Goal: Task Accomplishment & Management: Use online tool/utility

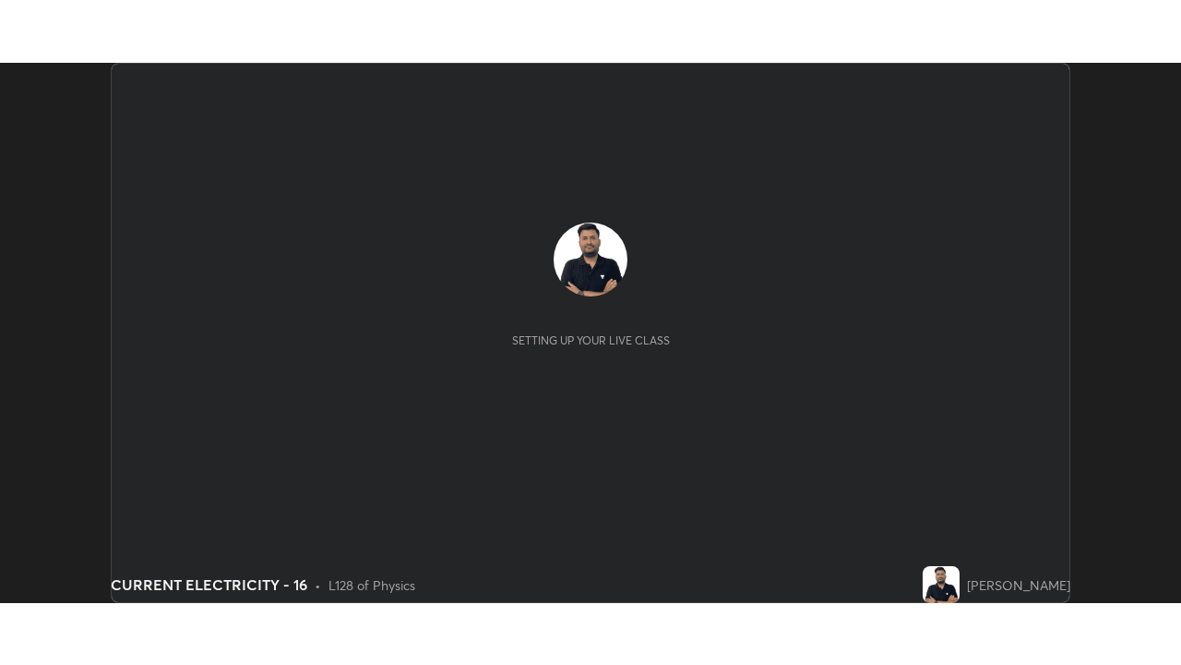
scroll to position [540, 1181]
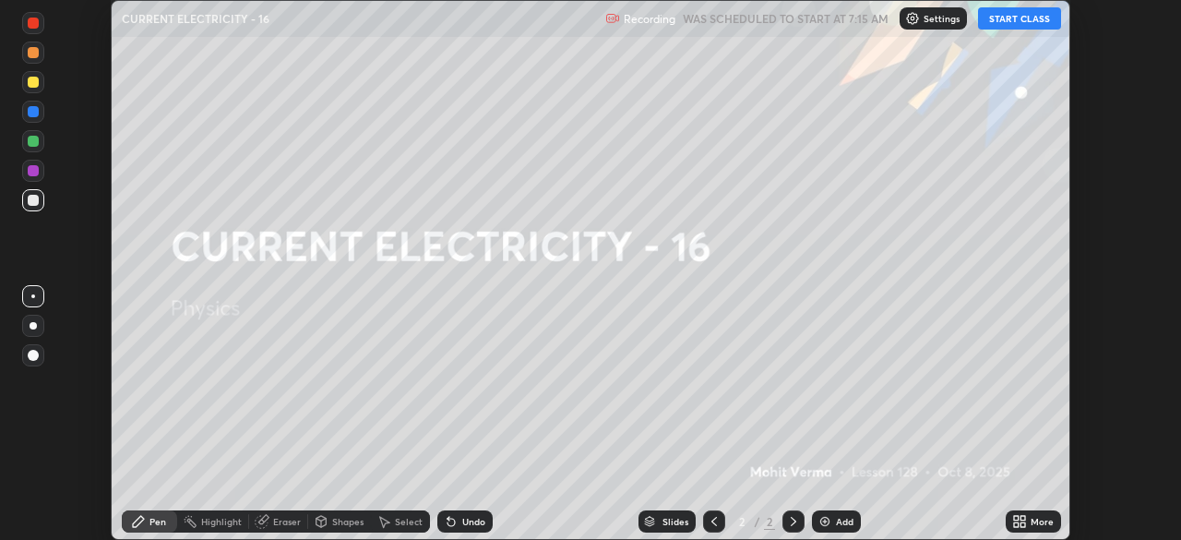
click at [1034, 18] on button "START CLASS" at bounding box center [1019, 18] width 83 height 22
click at [1021, 518] on icon at bounding box center [1023, 518] width 5 height 5
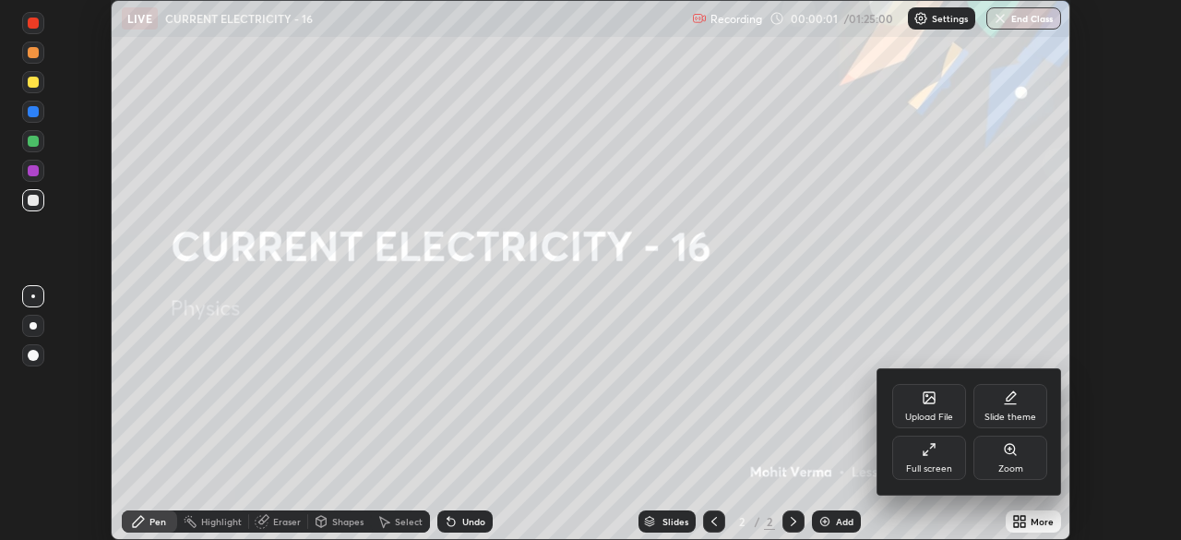
click at [929, 458] on div "Full screen" at bounding box center [930, 458] width 74 height 44
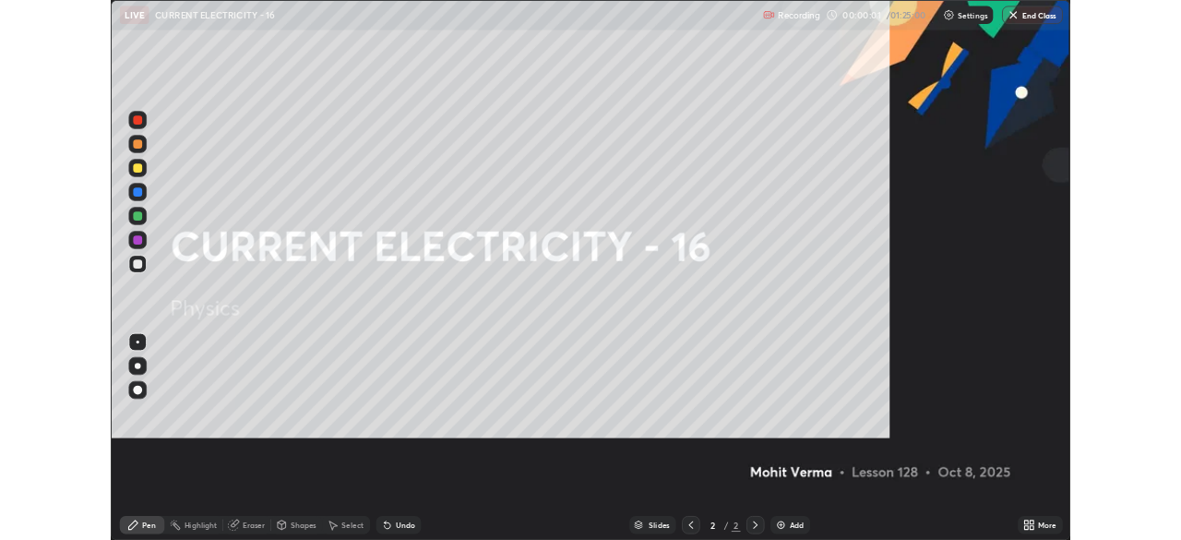
scroll to position [665, 1181]
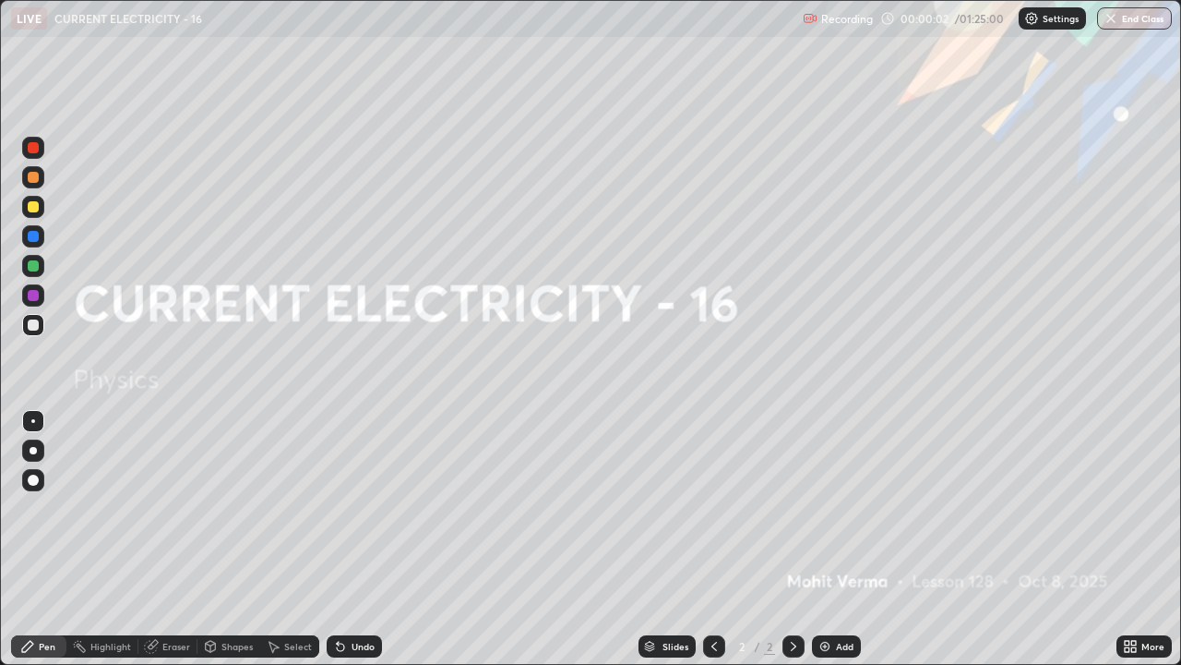
click at [836, 539] on div "Add" at bounding box center [845, 645] width 18 height 9
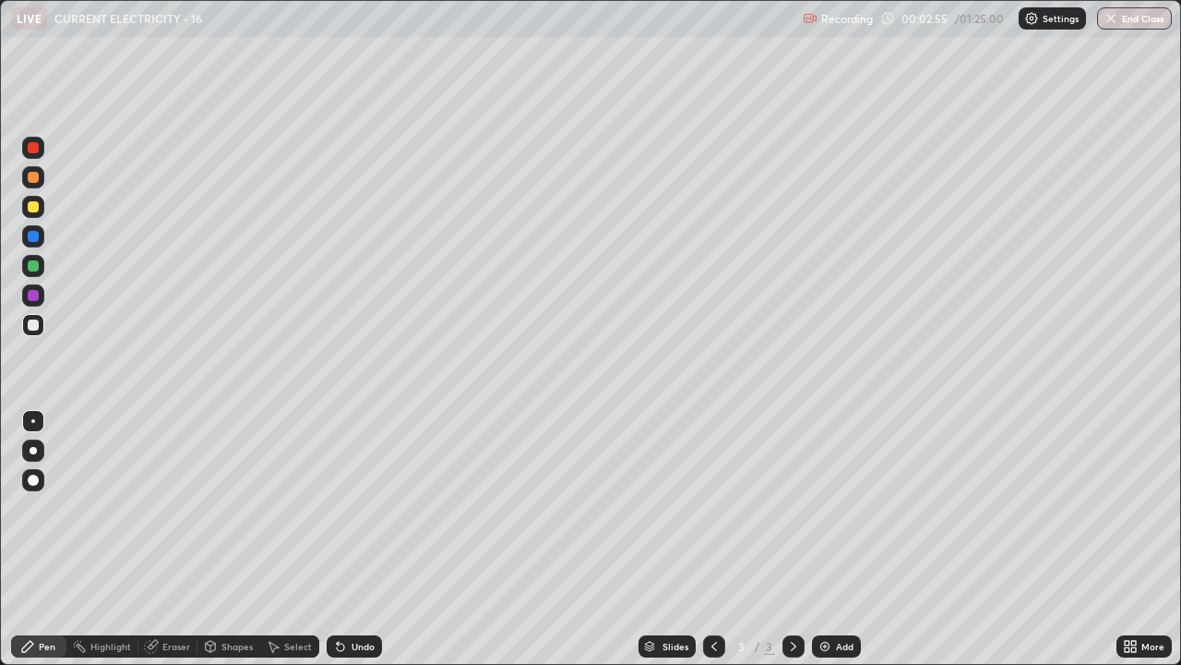
click at [176, 539] on div "Eraser" at bounding box center [176, 645] width 28 height 9
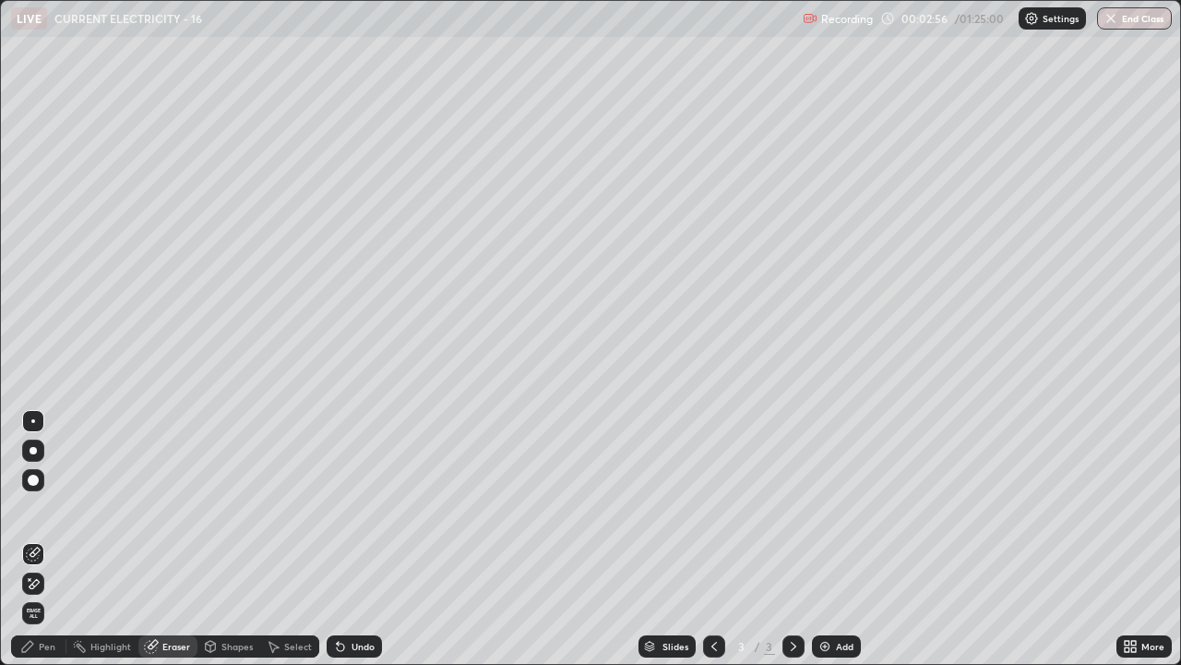
click at [33, 539] on span "Erase all" at bounding box center [33, 612] width 20 height 11
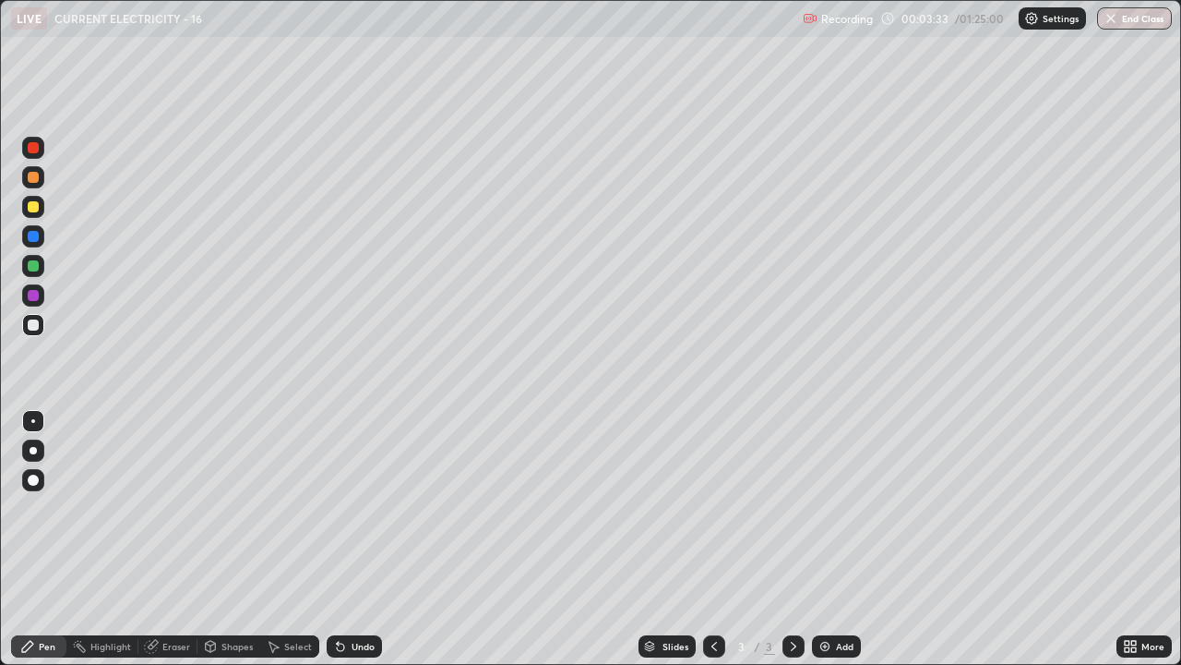
click at [166, 539] on div "Eraser" at bounding box center [167, 646] width 59 height 22
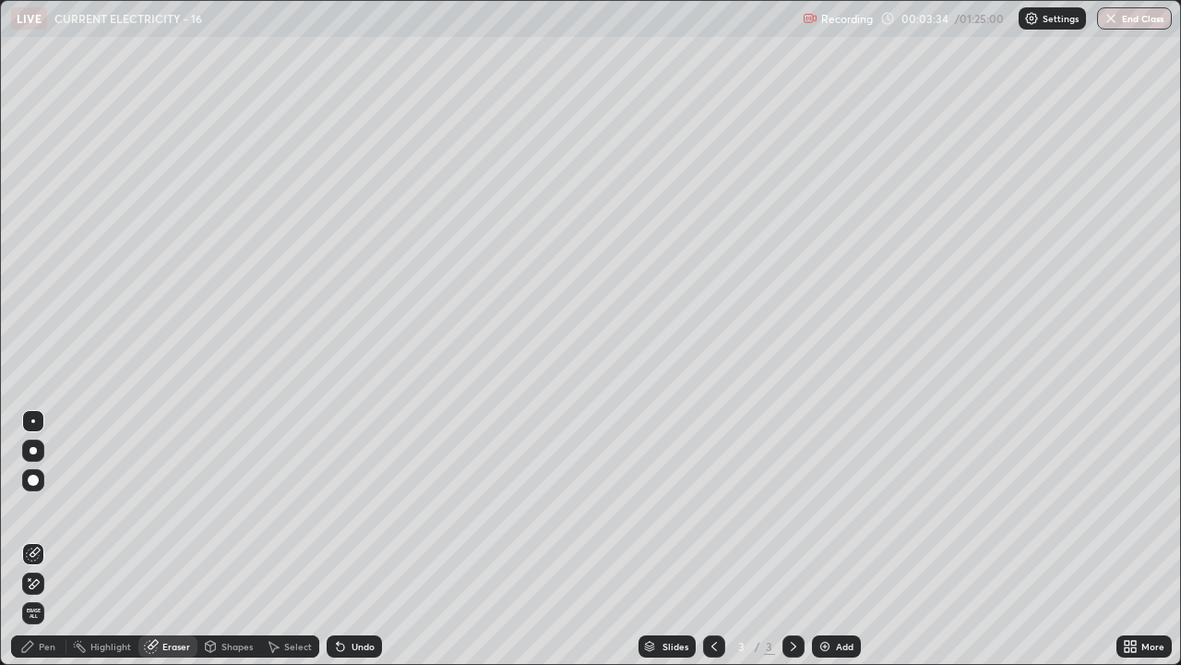
click at [37, 539] on span "Erase all" at bounding box center [33, 612] width 20 height 11
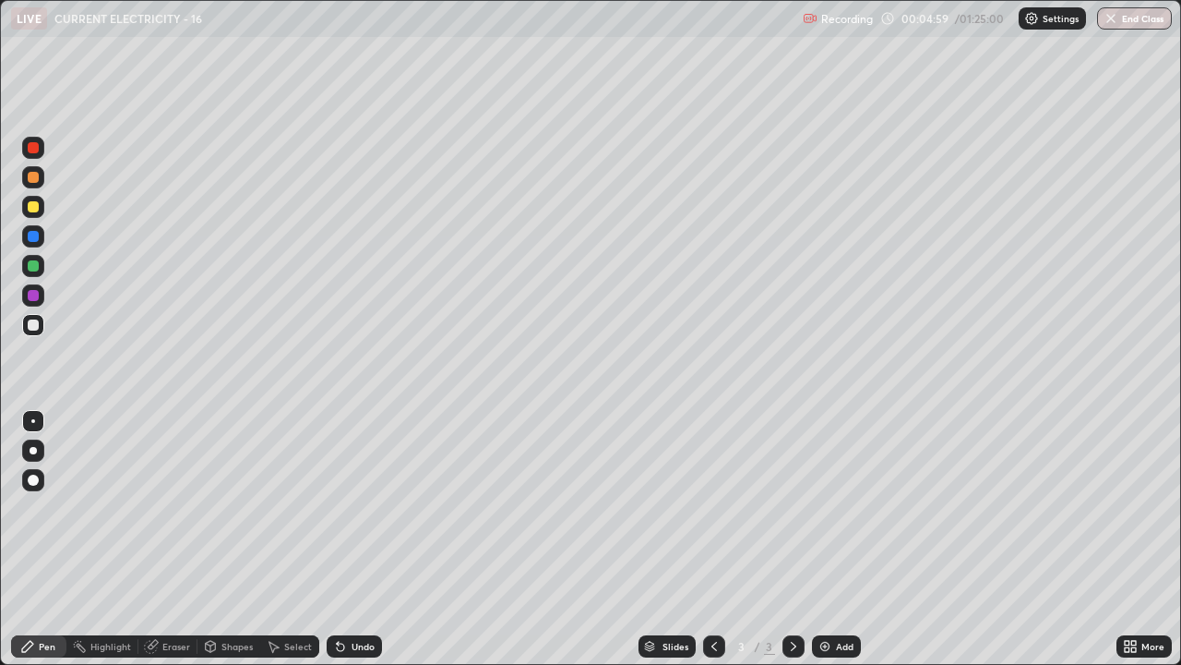
click at [156, 539] on icon at bounding box center [151, 647] width 12 height 12
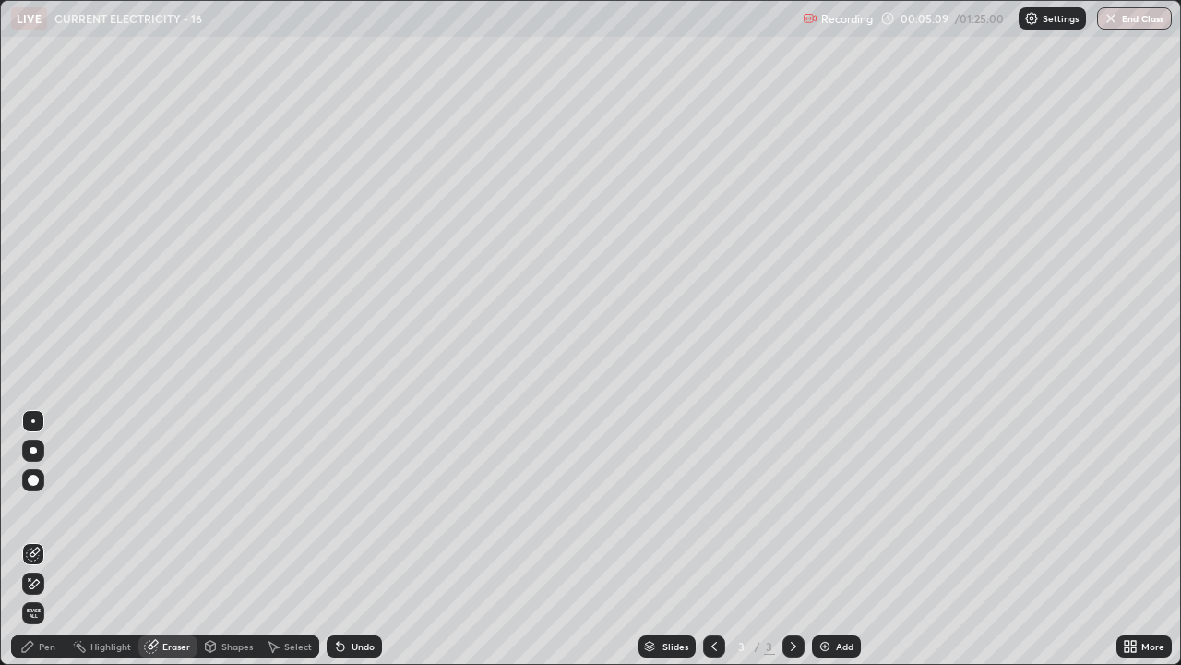
click at [33, 539] on icon at bounding box center [33, 584] width 15 height 16
click at [43, 539] on div "Pen" at bounding box center [38, 646] width 55 height 22
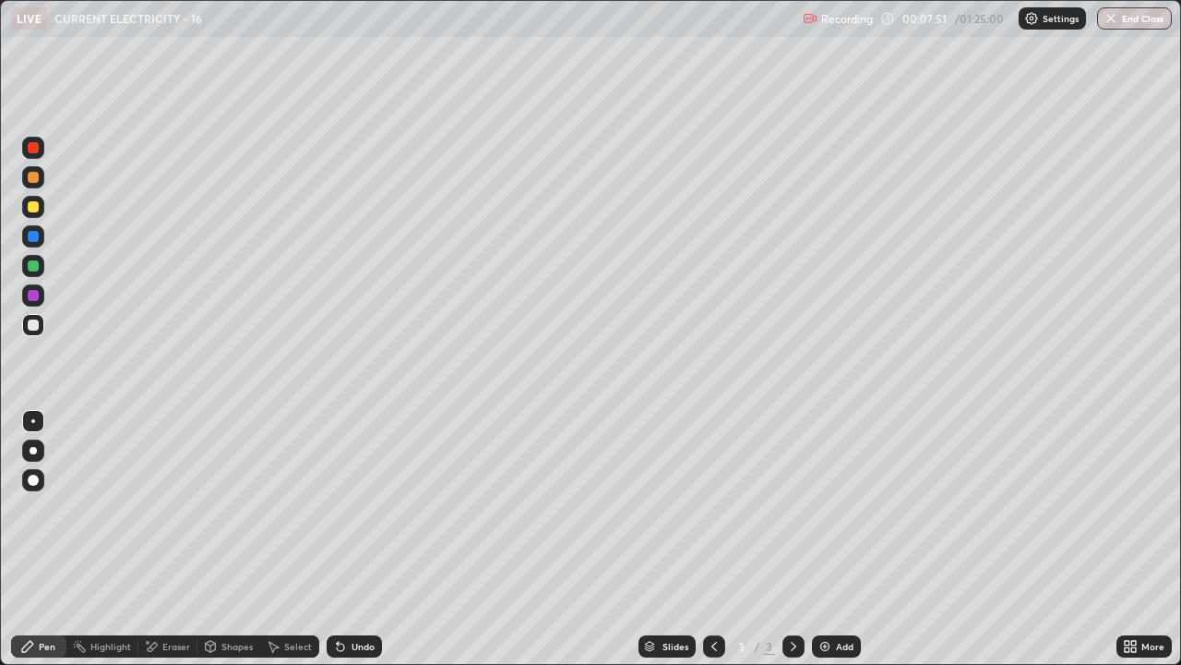
click at [34, 206] on div at bounding box center [33, 206] width 11 height 11
click at [836, 539] on div "Add" at bounding box center [845, 645] width 18 height 9
click at [175, 539] on div "Eraser" at bounding box center [167, 646] width 59 height 22
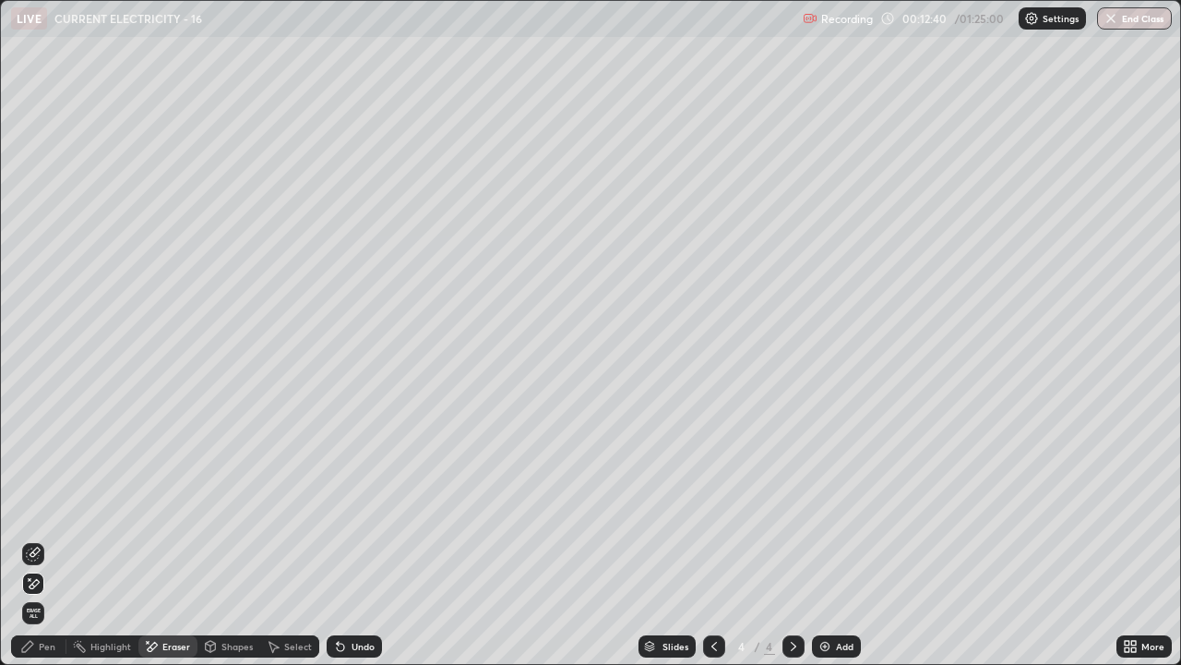
click at [62, 539] on div "Pen" at bounding box center [38, 646] width 55 height 22
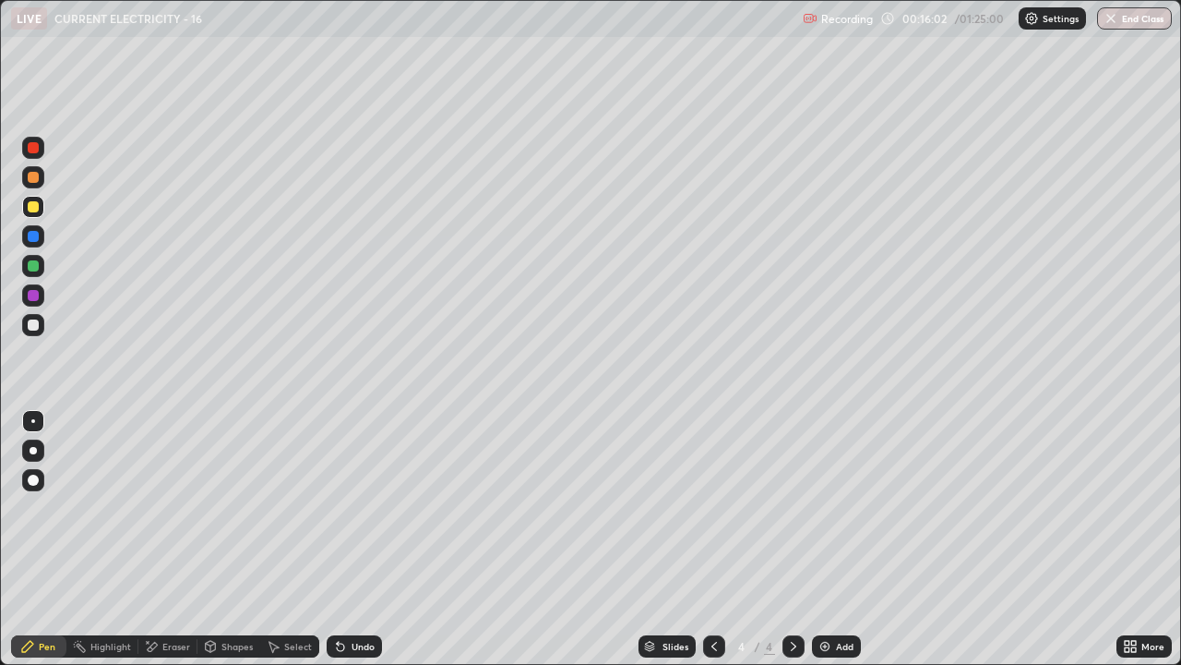
click at [844, 539] on div "Add" at bounding box center [836, 646] width 49 height 22
click at [38, 325] on div at bounding box center [33, 324] width 11 height 11
click at [172, 539] on div "Eraser" at bounding box center [176, 645] width 28 height 9
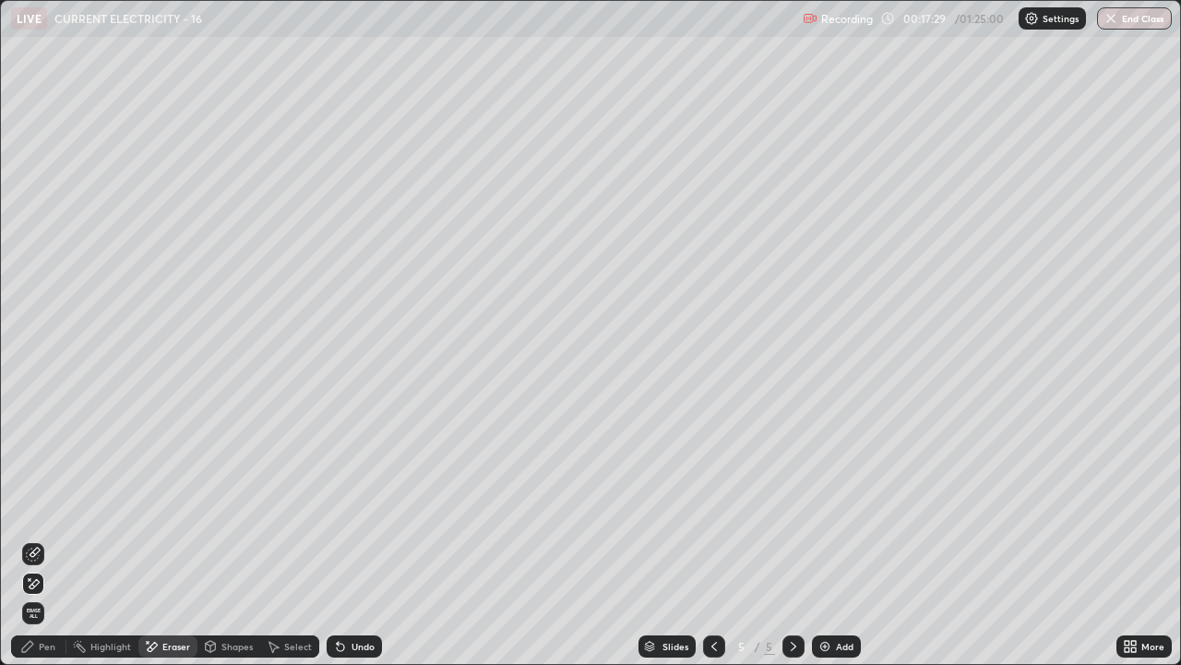
click at [355, 539] on div "Undo" at bounding box center [363, 645] width 23 height 9
click at [354, 539] on div "Undo" at bounding box center [354, 646] width 55 height 22
click at [32, 539] on icon at bounding box center [27, 646] width 15 height 15
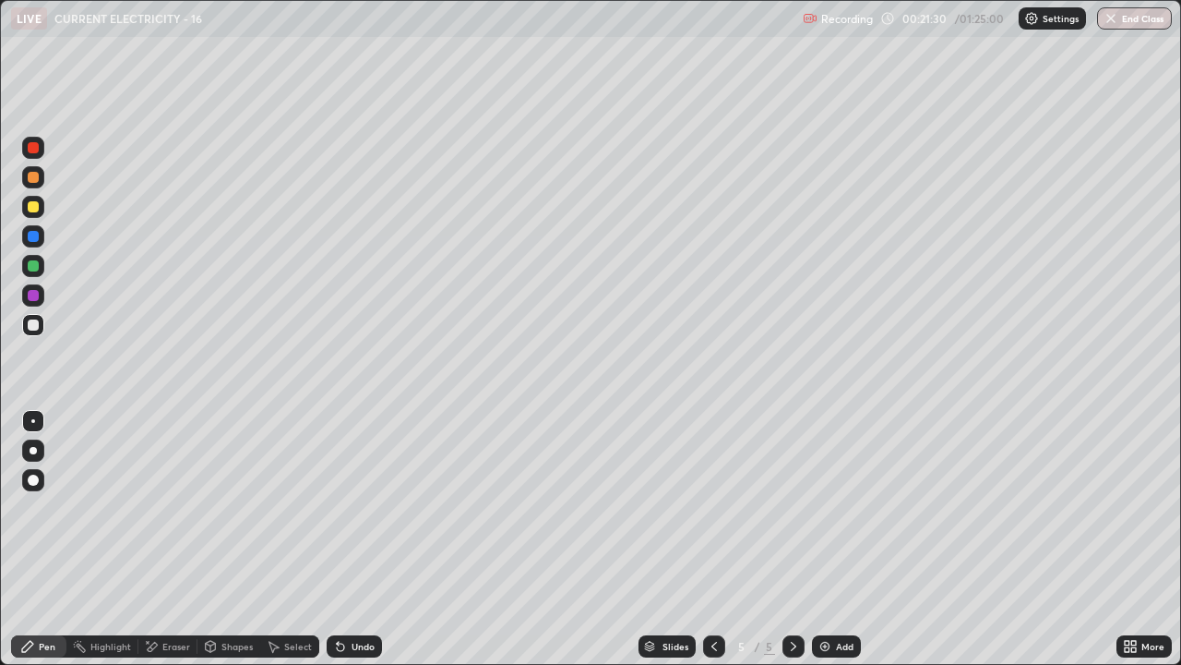
click at [36, 203] on div at bounding box center [33, 206] width 11 height 11
click at [172, 539] on div "Eraser" at bounding box center [176, 645] width 28 height 9
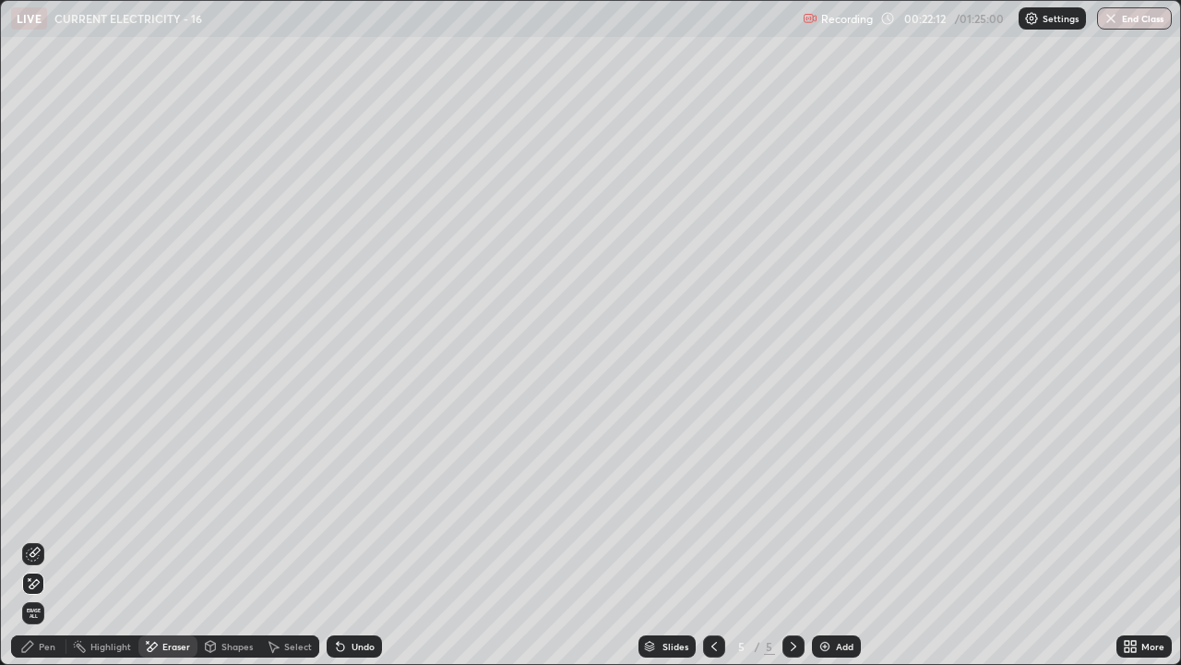
click at [47, 539] on div "Pen" at bounding box center [47, 645] width 17 height 9
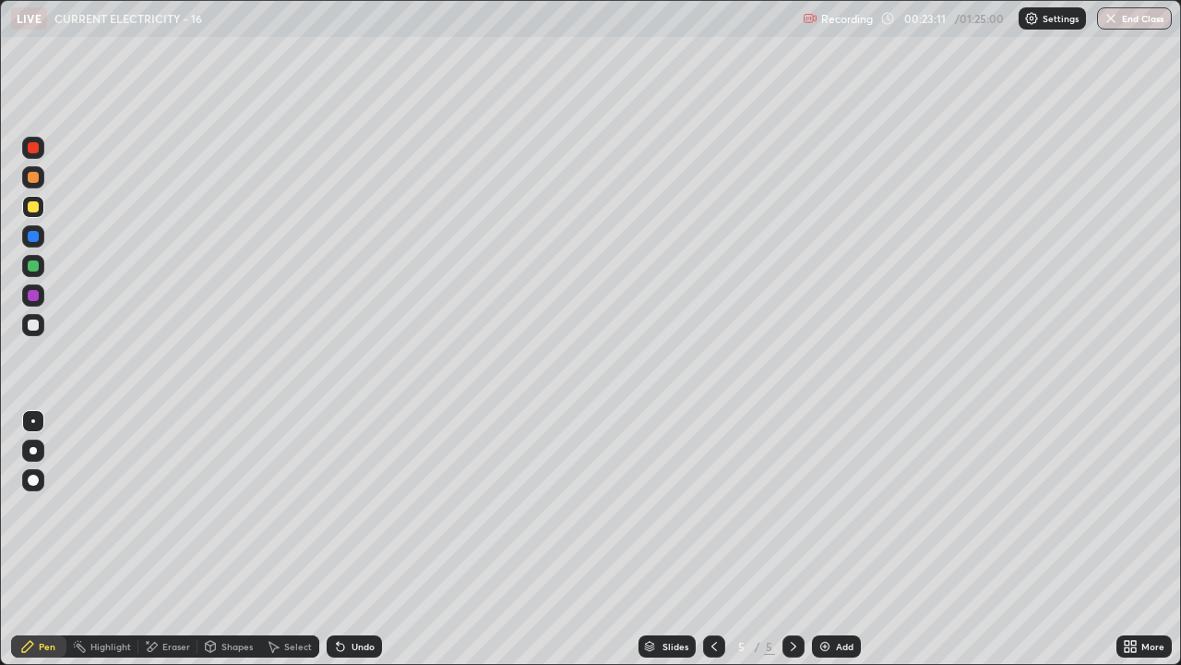
click at [836, 539] on div "Add" at bounding box center [845, 645] width 18 height 9
click at [170, 539] on div "Eraser" at bounding box center [176, 645] width 28 height 9
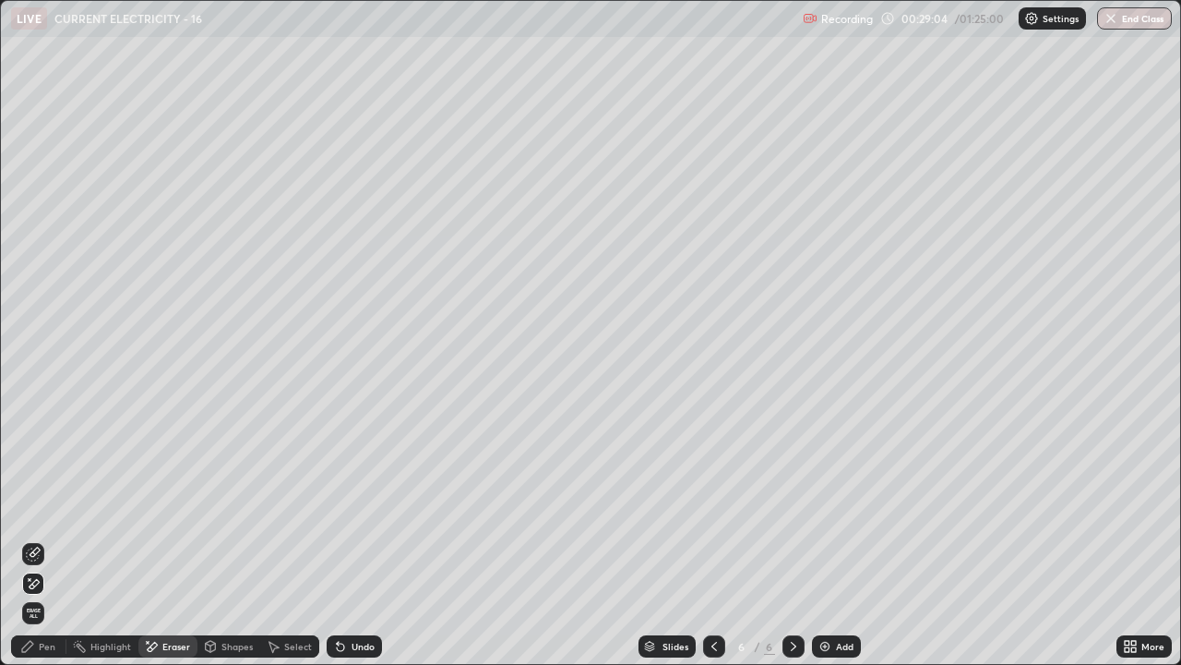
click at [38, 539] on div "Pen" at bounding box center [38, 646] width 55 height 22
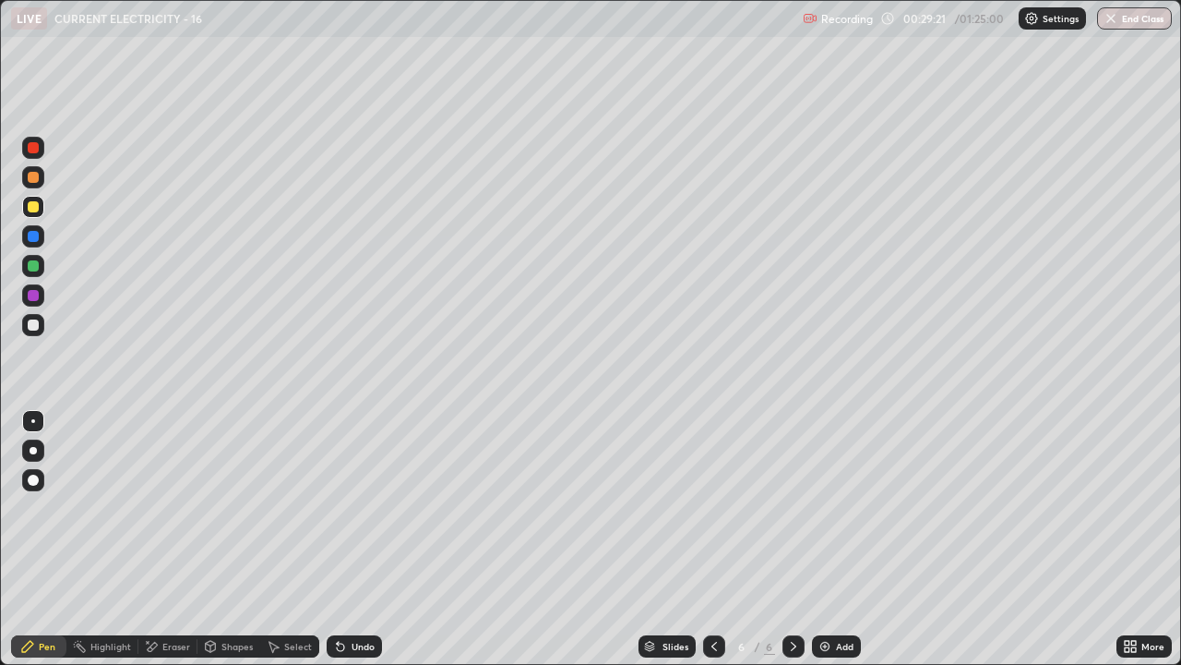
click at [31, 324] on div at bounding box center [33, 324] width 11 height 11
click at [356, 539] on div "Undo" at bounding box center [354, 646] width 55 height 22
click at [847, 539] on div "Add" at bounding box center [845, 645] width 18 height 9
click at [836, 539] on div "Add" at bounding box center [845, 645] width 18 height 9
click at [173, 539] on div "Eraser" at bounding box center [176, 645] width 28 height 9
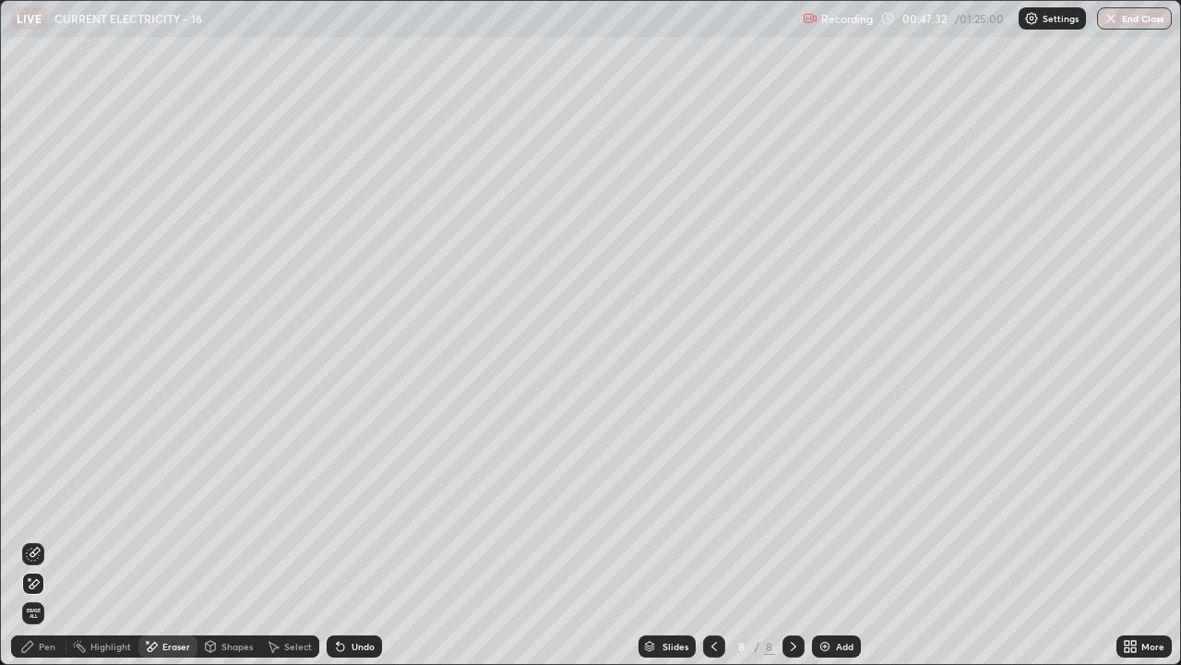
click at [55, 539] on div "Pen" at bounding box center [38, 646] width 55 height 22
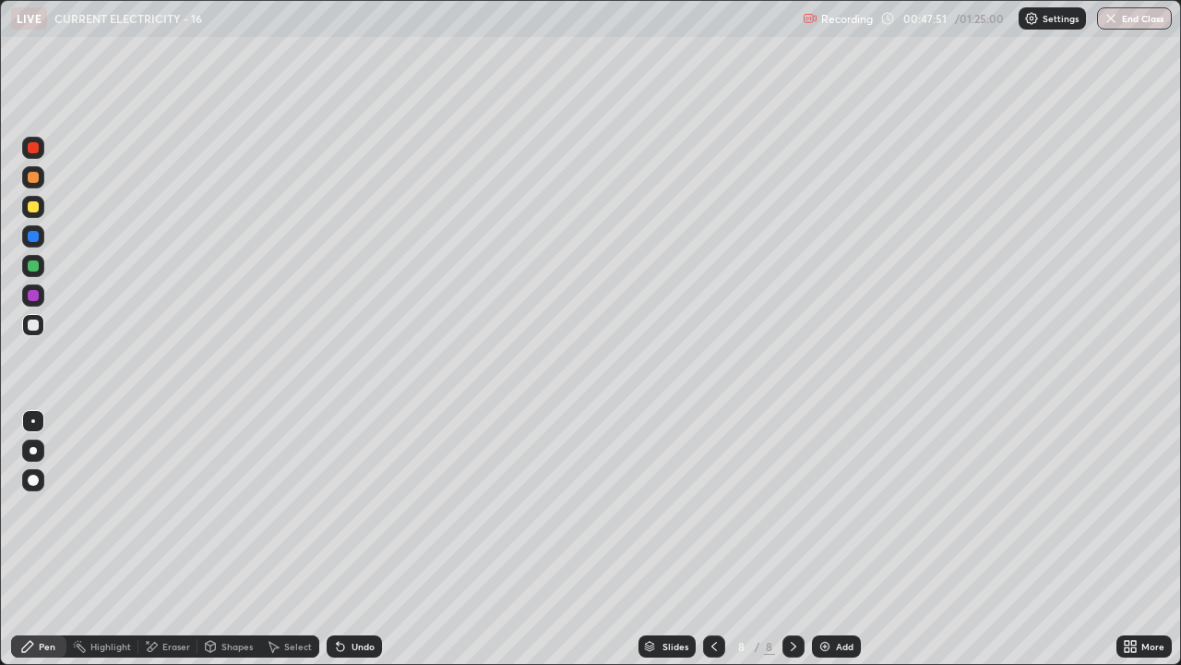
click at [838, 539] on div "Add" at bounding box center [836, 646] width 49 height 22
click at [713, 539] on icon at bounding box center [714, 646] width 15 height 15
click at [354, 539] on div "Undo" at bounding box center [363, 645] width 23 height 9
click at [313, 539] on div "Select" at bounding box center [289, 646] width 59 height 22
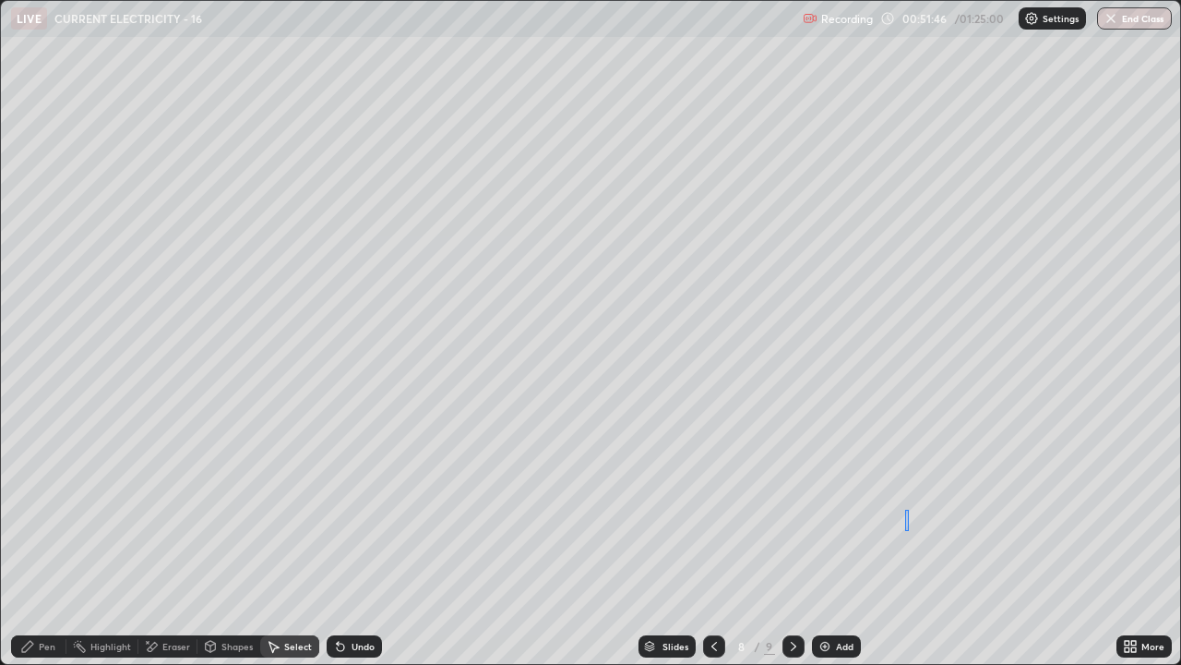
click at [912, 498] on div "0 ° Undo Copy Duplicate Duplicate to new slide Delete" at bounding box center [591, 332] width 1180 height 663
click at [42, 539] on div "Pen" at bounding box center [38, 646] width 55 height 22
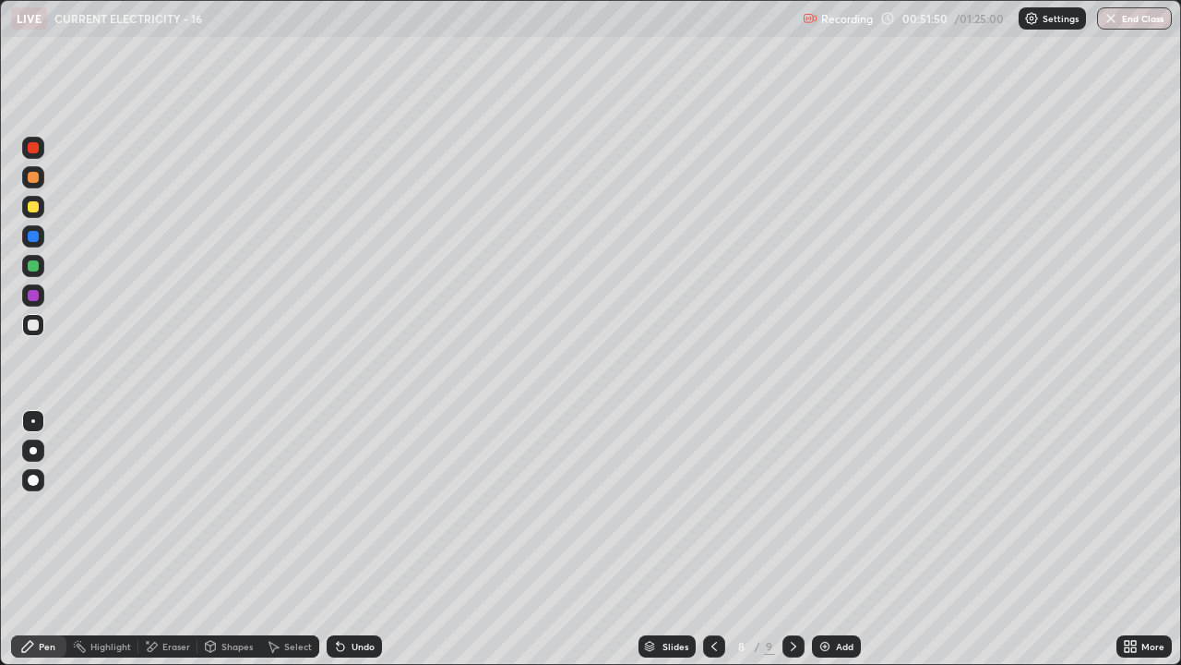
click at [835, 539] on div "Add" at bounding box center [836, 646] width 49 height 22
click at [950, 539] on div "Slides 9 / 10 Add" at bounding box center [749, 646] width 735 height 37
click at [181, 539] on div "Eraser" at bounding box center [167, 646] width 59 height 22
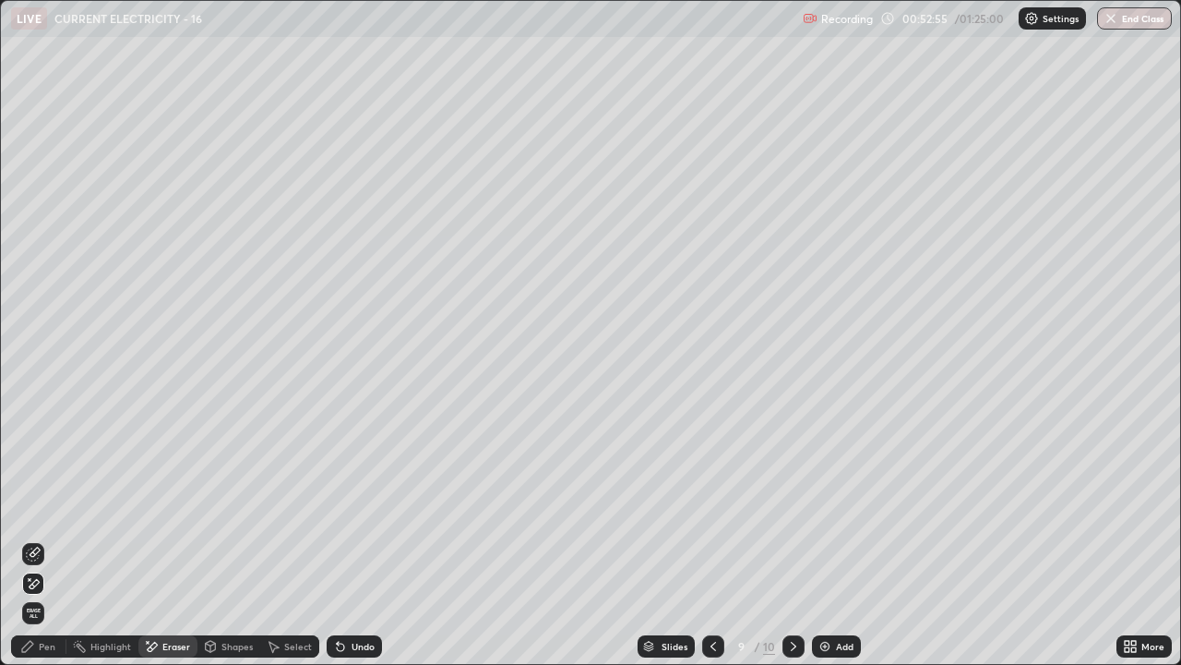
click at [32, 539] on span "Erase all" at bounding box center [33, 612] width 20 height 11
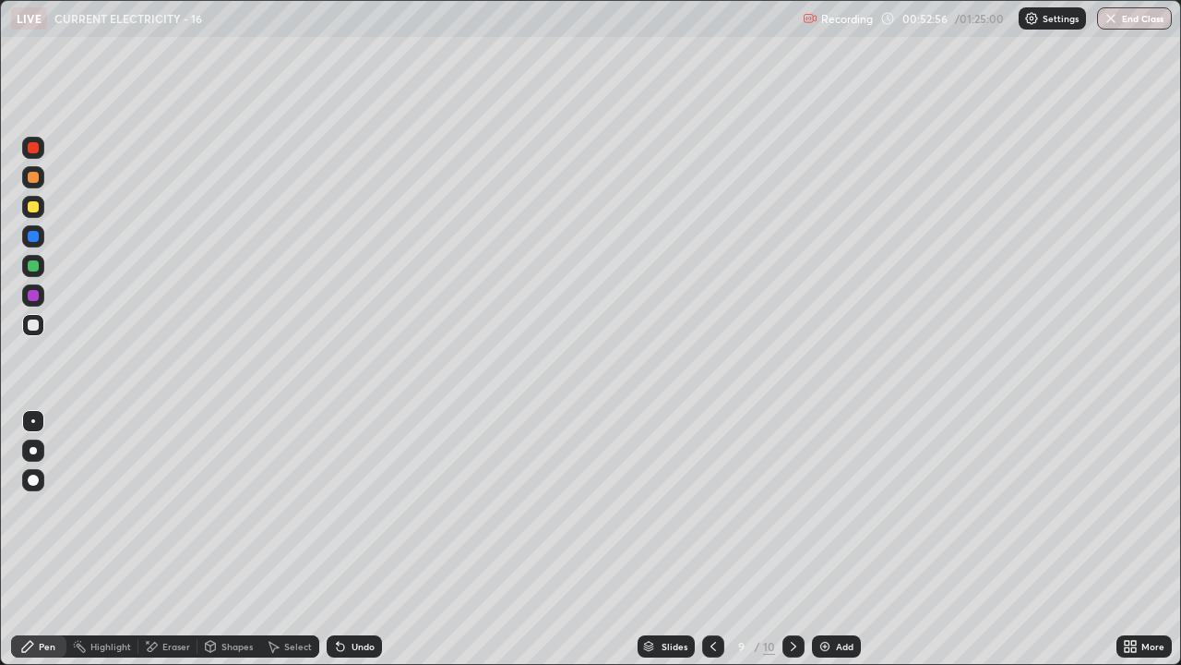
click at [121, 539] on div "Highlight" at bounding box center [102, 646] width 72 height 22
click at [44, 539] on div "Pen" at bounding box center [38, 646] width 55 height 22
click at [32, 205] on div at bounding box center [33, 206] width 11 height 11
click at [841, 539] on div "Add" at bounding box center [845, 645] width 18 height 9
click at [843, 539] on div "Add" at bounding box center [845, 645] width 18 height 9
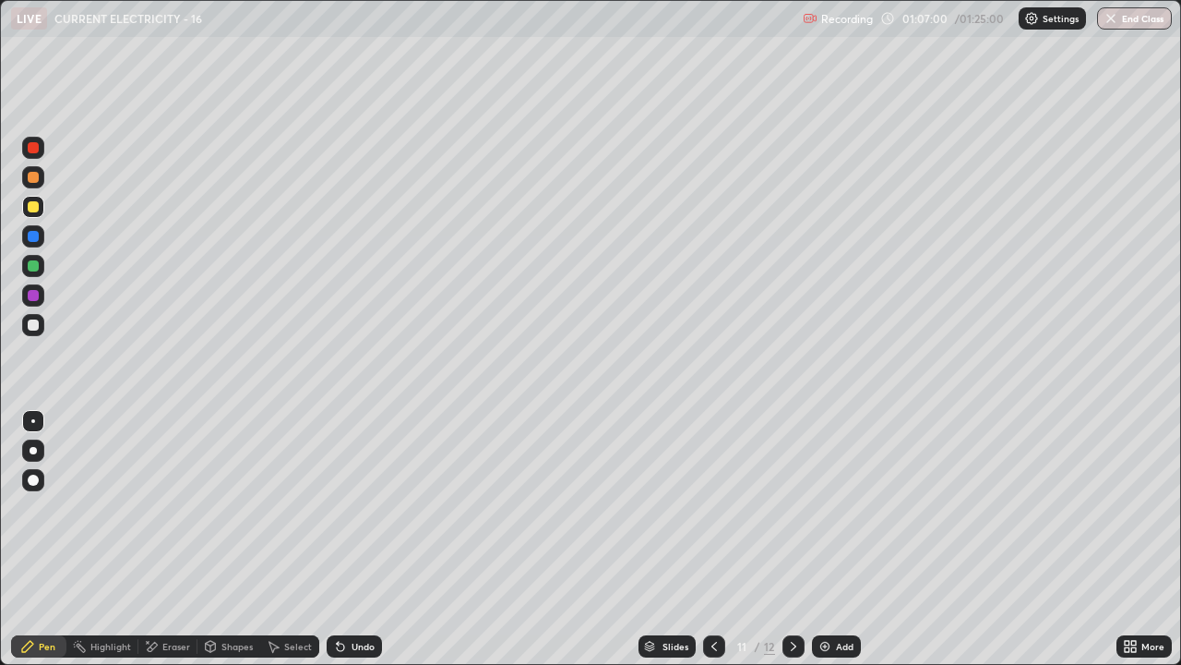
click at [35, 321] on div at bounding box center [33, 324] width 11 height 11
click at [821, 539] on div "Add" at bounding box center [836, 646] width 49 height 22
click at [718, 539] on icon at bounding box center [714, 646] width 15 height 15
click at [832, 539] on div "Add" at bounding box center [836, 646] width 49 height 22
click at [153, 539] on icon at bounding box center [151, 647] width 15 height 16
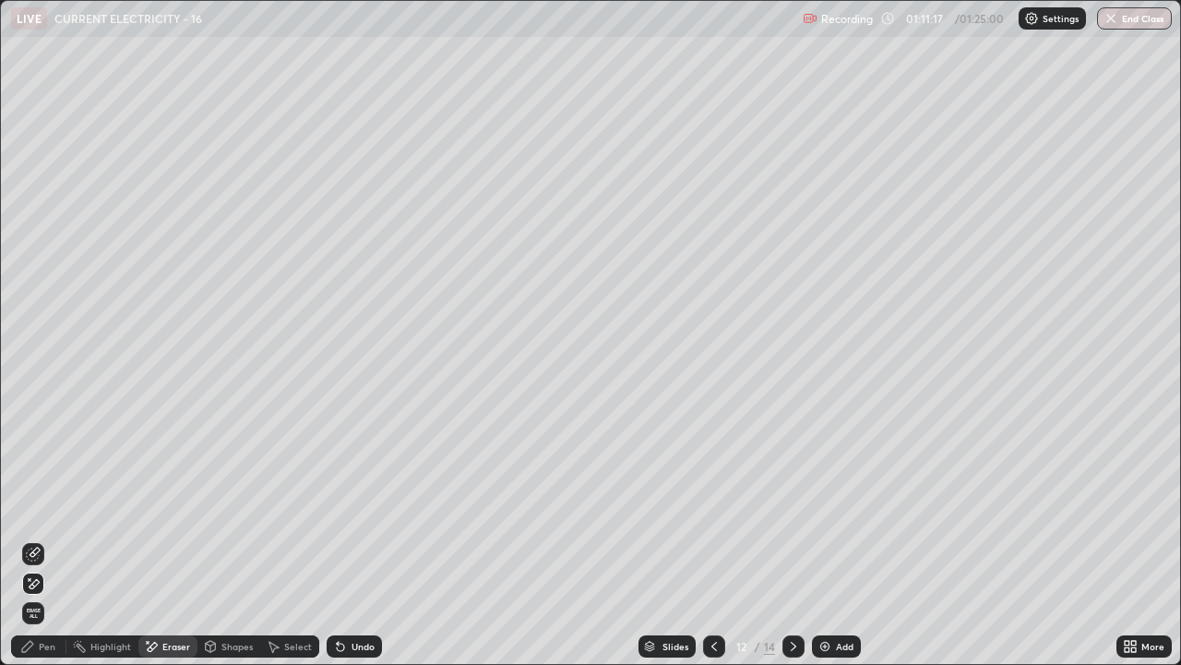
click at [14, 539] on div "Pen" at bounding box center [38, 646] width 55 height 22
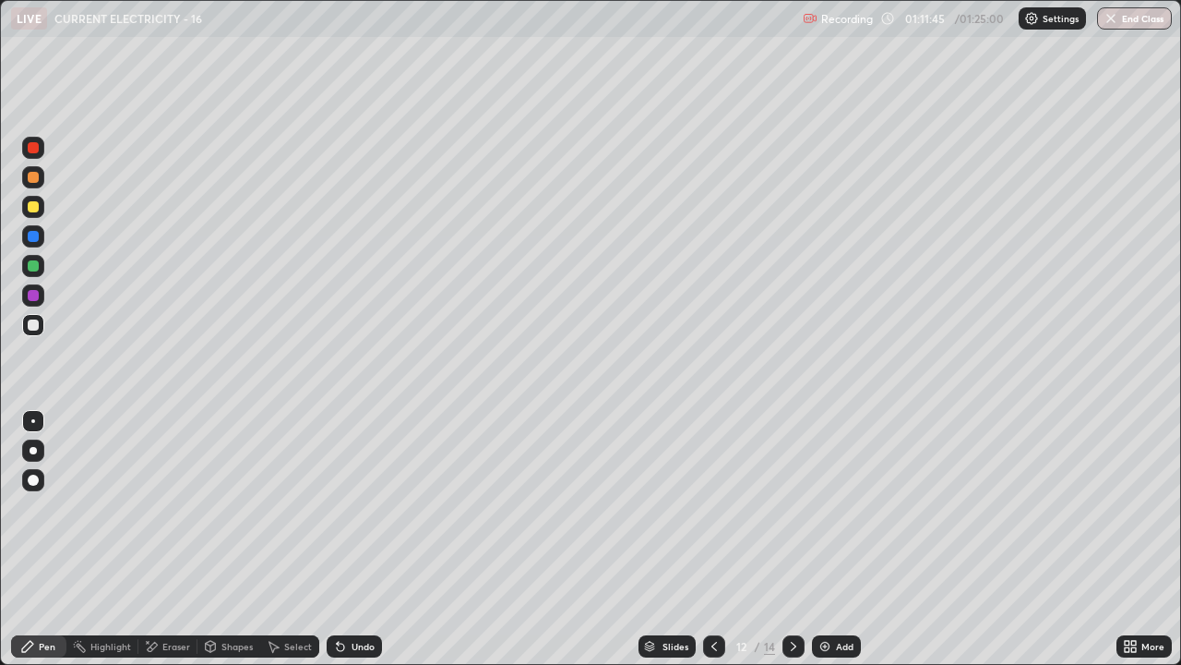
click at [347, 539] on div "Undo" at bounding box center [354, 646] width 55 height 22
click at [792, 539] on icon at bounding box center [793, 646] width 15 height 15
click at [713, 539] on icon at bounding box center [714, 646] width 15 height 15
click at [792, 539] on icon at bounding box center [793, 646] width 15 height 15
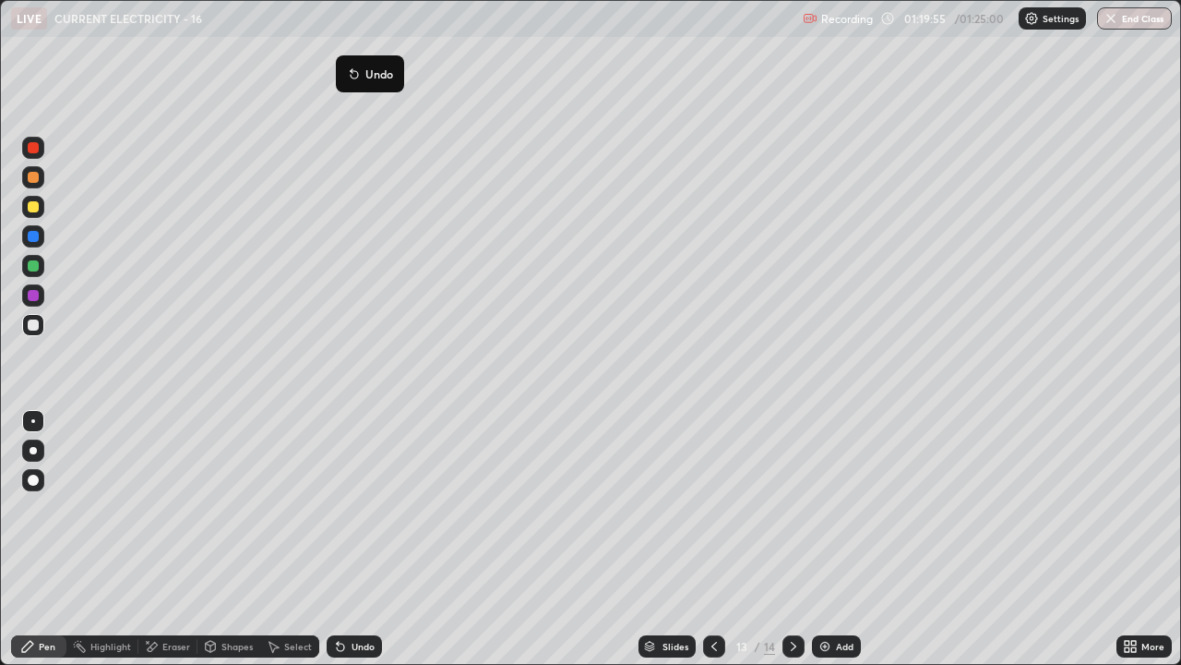
click at [352, 69] on icon at bounding box center [352, 70] width 2 height 2
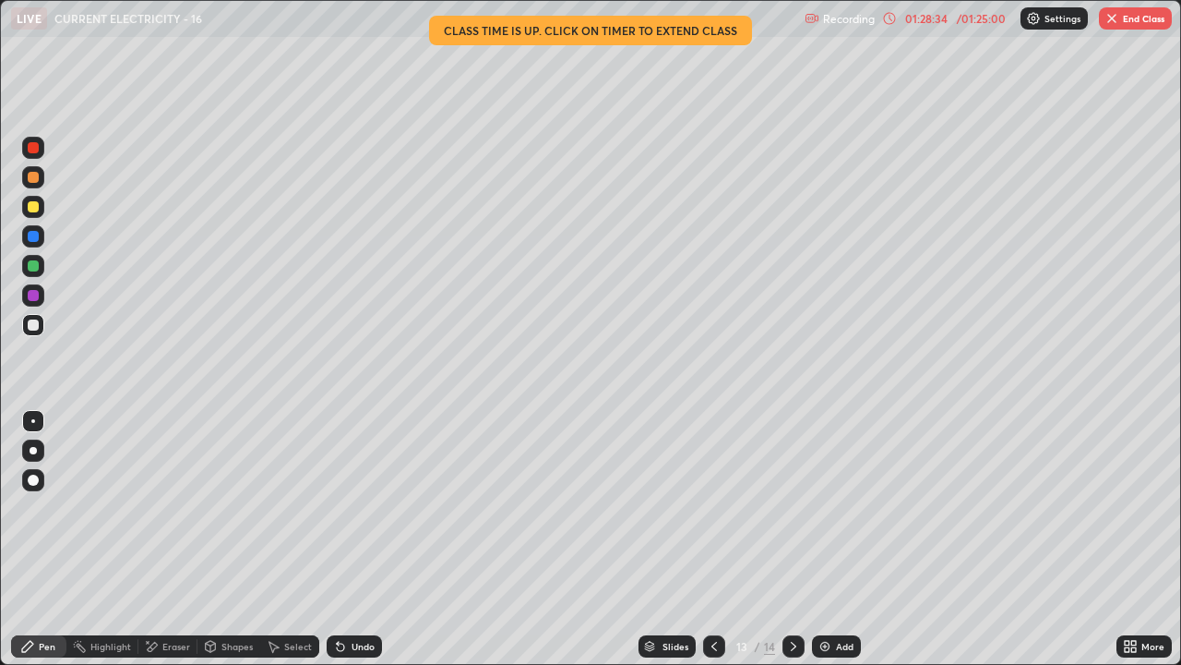
click at [1136, 20] on button "End Class" at bounding box center [1135, 18] width 73 height 22
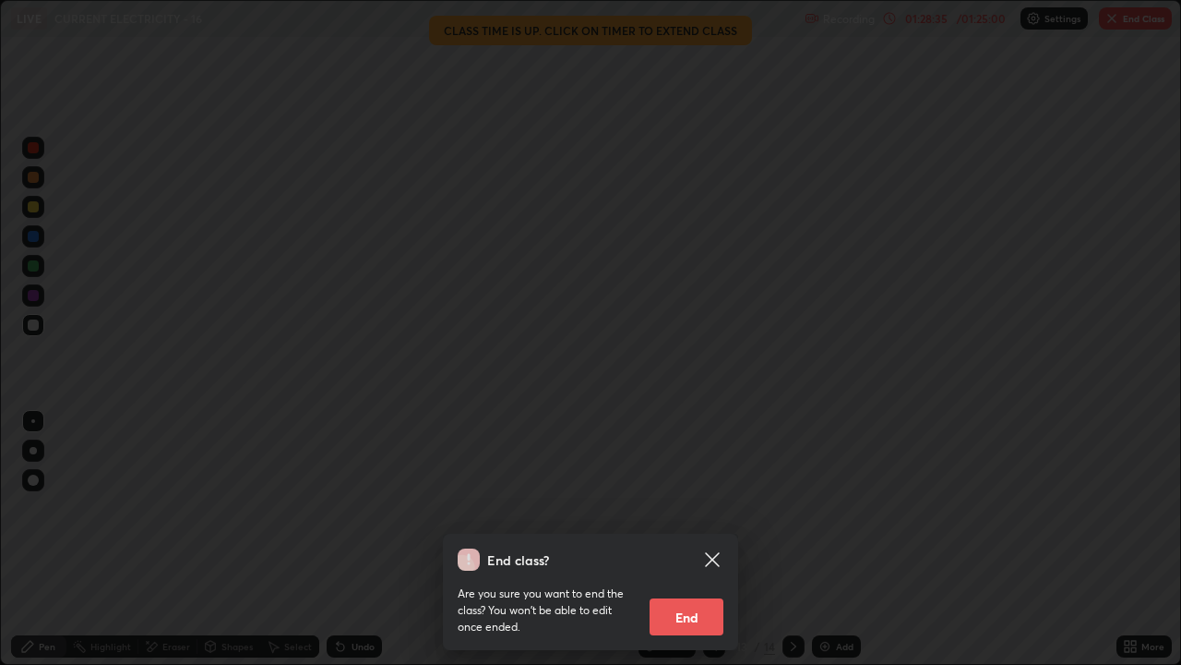
click at [692, 539] on button "End" at bounding box center [687, 616] width 74 height 37
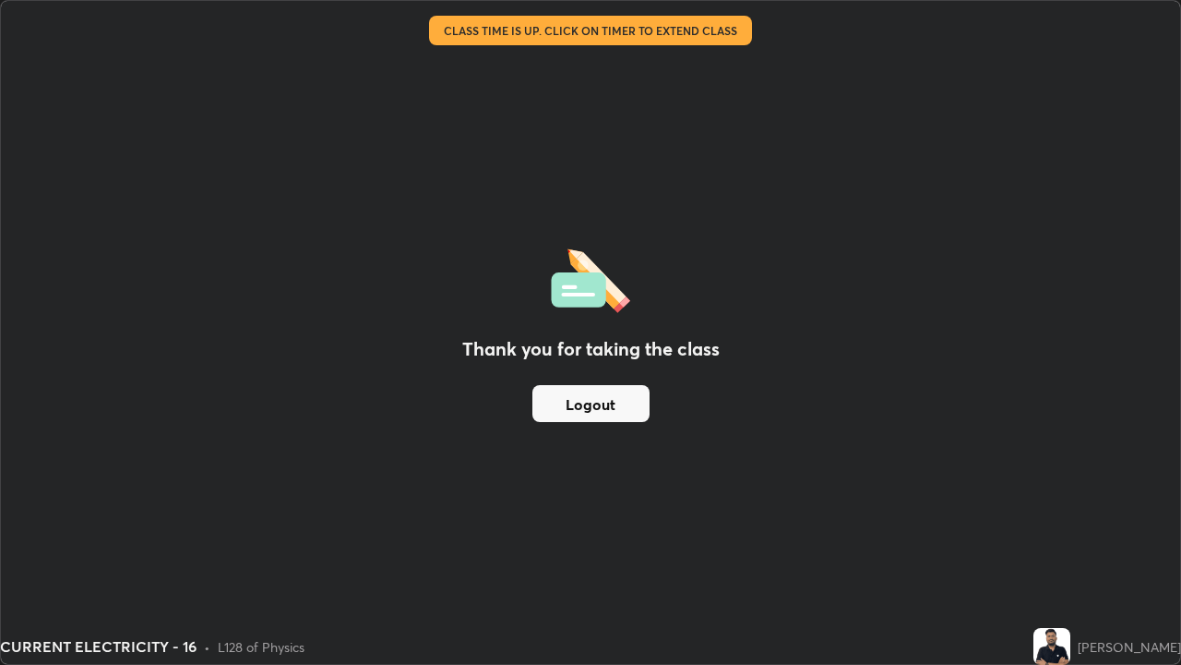
click at [592, 409] on button "Logout" at bounding box center [591, 403] width 117 height 37
click at [590, 403] on button "Logout" at bounding box center [591, 403] width 117 height 37
click at [597, 406] on button "Logout" at bounding box center [591, 403] width 117 height 37
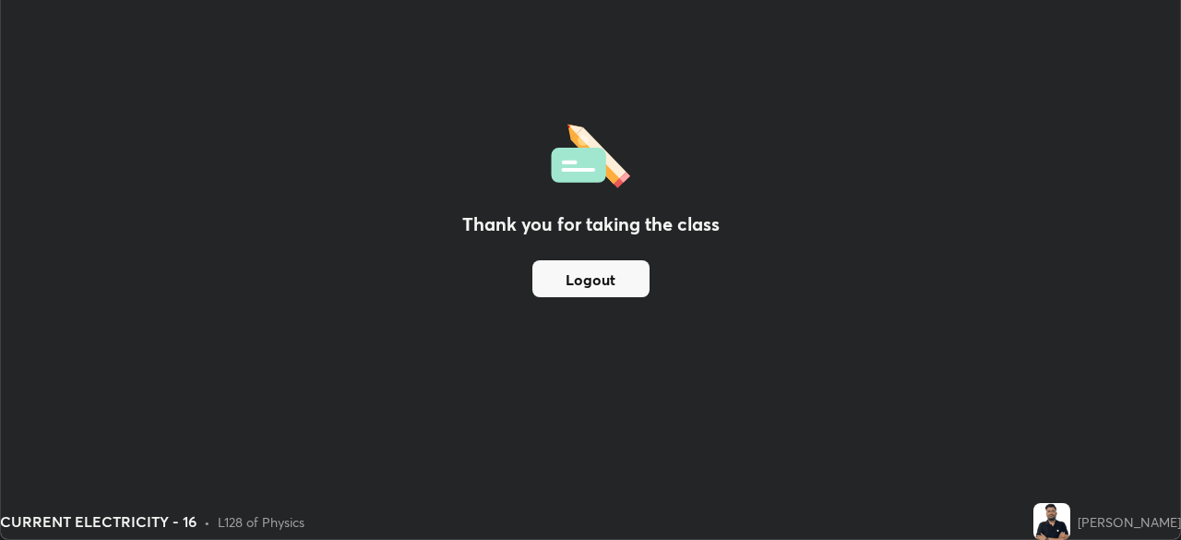
scroll to position [91760, 91119]
